Goal: Information Seeking & Learning: Understand process/instructions

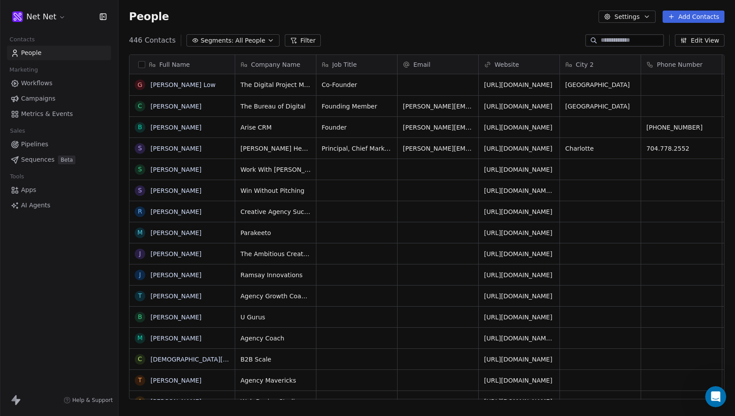
scroll to position [366, 617]
click at [86, 398] on span "Help & Support" at bounding box center [92, 399] width 40 height 7
click at [95, 397] on span "Help & Support" at bounding box center [92, 399] width 40 height 7
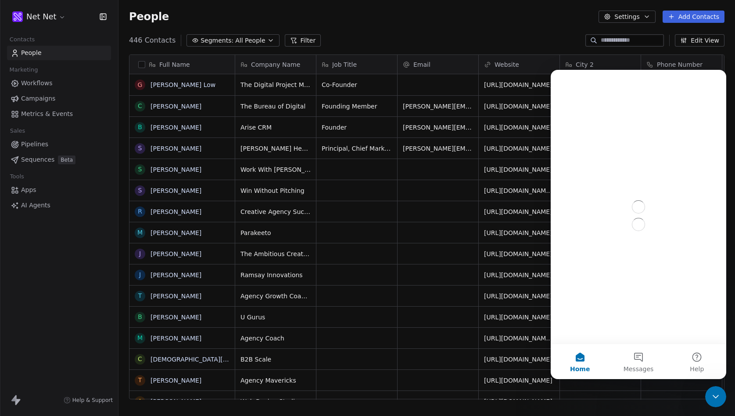
scroll to position [0, 0]
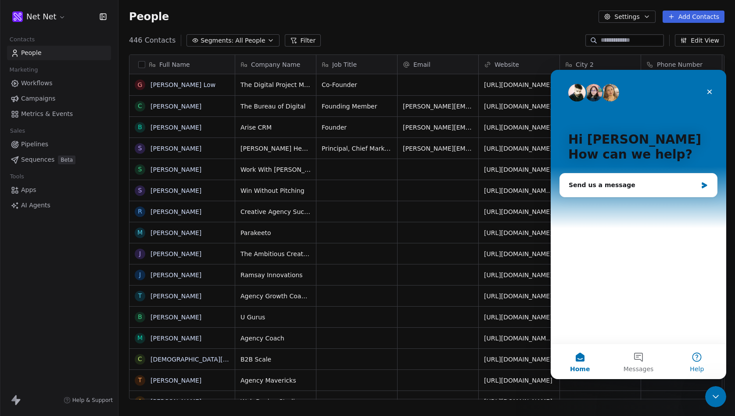
click at [701, 358] on button "Help" at bounding box center [697, 361] width 58 height 35
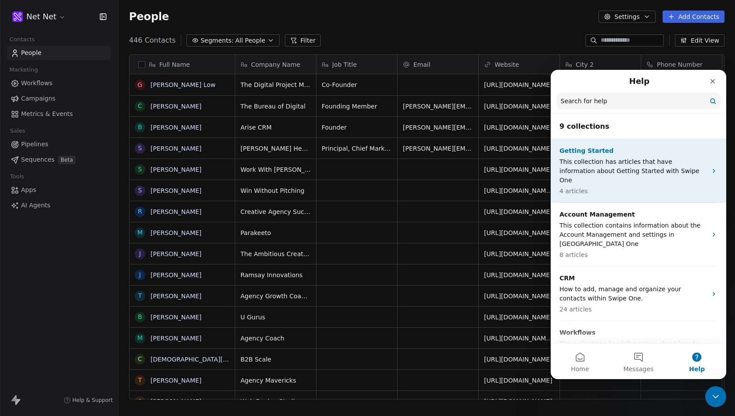
click at [630, 170] on p "This collection has articles that have information about Getting Started with S…" at bounding box center [633, 171] width 147 height 28
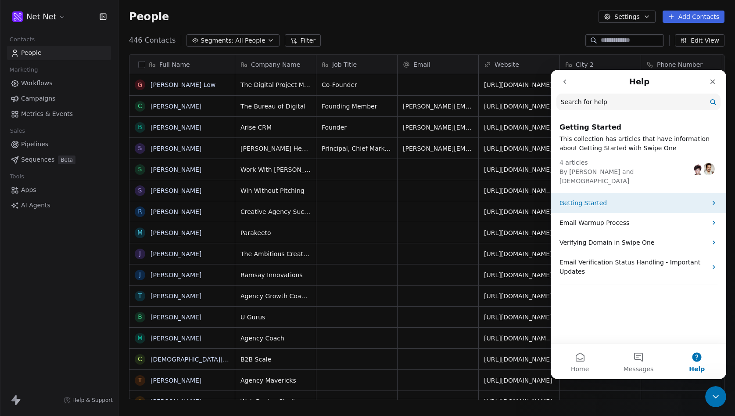
click at [609, 198] on p "Getting Started" at bounding box center [633, 202] width 147 height 9
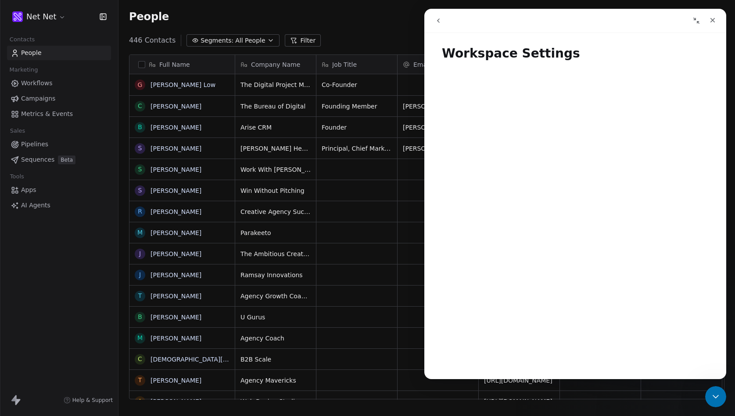
click at [439, 19] on icon "go back" at bounding box center [438, 20] width 7 height 7
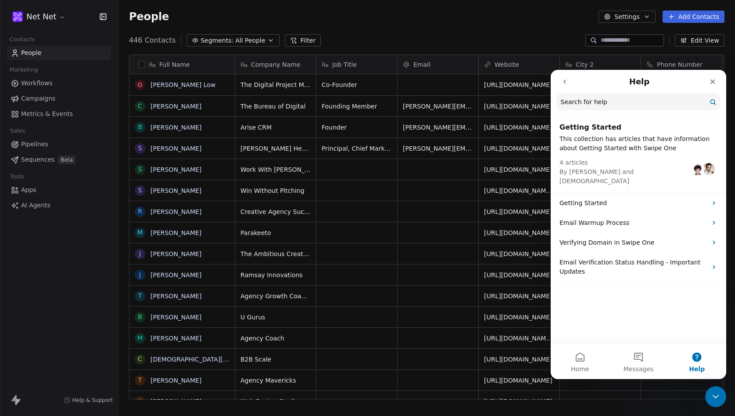
click at [567, 79] on icon "go back" at bounding box center [564, 81] width 7 height 7
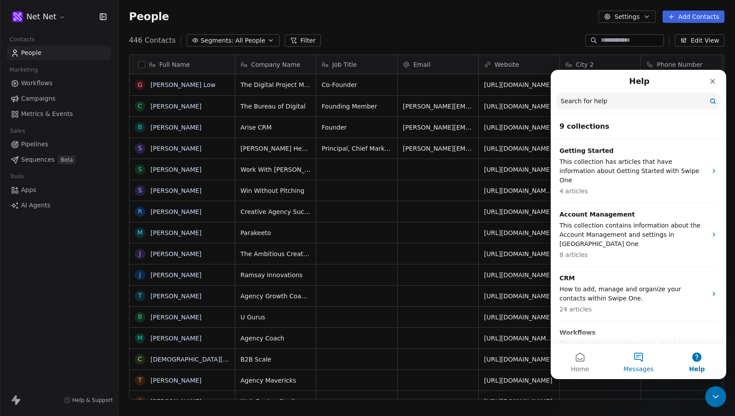
click at [639, 366] on span "Messages" at bounding box center [639, 369] width 30 height 6
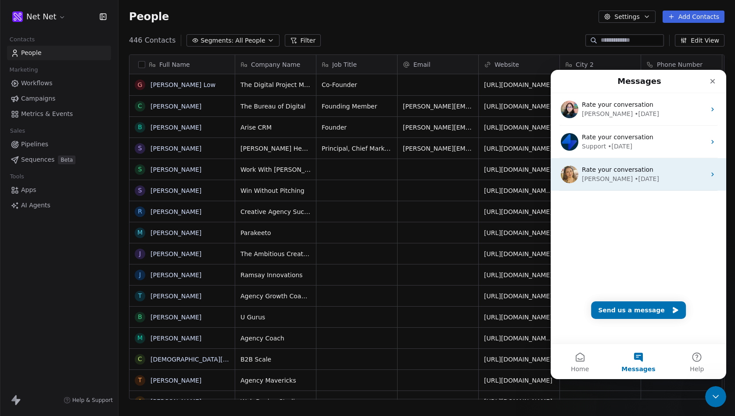
click at [687, 175] on div "Harinder • 30w ago" at bounding box center [644, 178] width 124 height 9
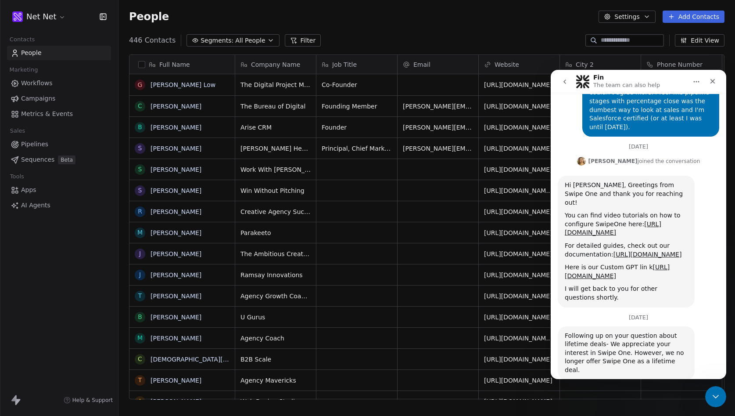
scroll to position [777, 0]
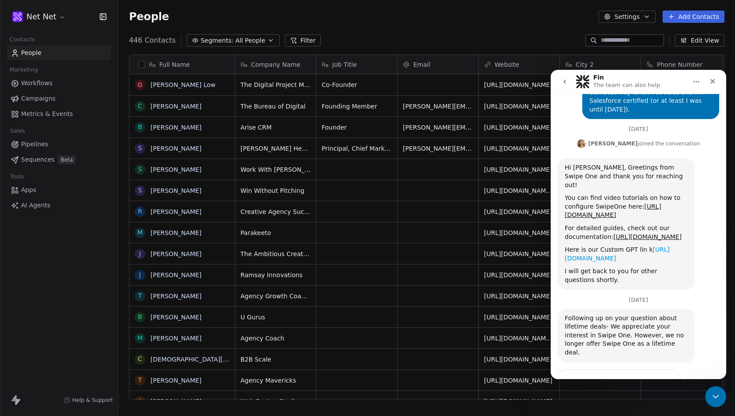
click at [622, 246] on link "https://chatgpt.com/g/g-qizJrP2OL-swipe-one-product-assistant" at bounding box center [617, 254] width 105 height 16
